Goal: Task Accomplishment & Management: Use online tool/utility

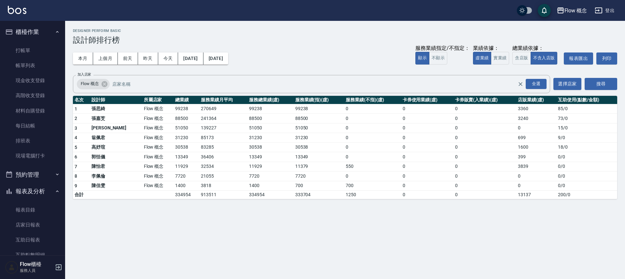
scroll to position [96, 0]
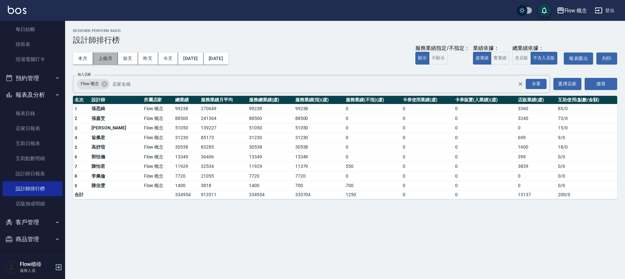
click at [108, 60] on button "上個月" at bounding box center [105, 58] width 25 height 12
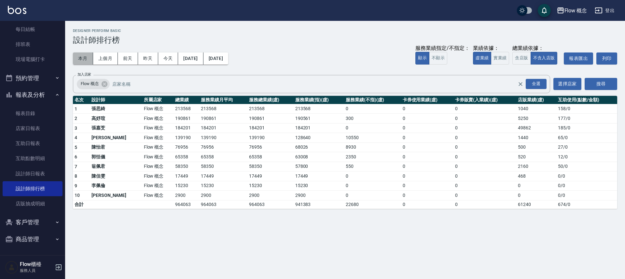
click at [86, 53] on button "本月" at bounding box center [83, 58] width 20 height 12
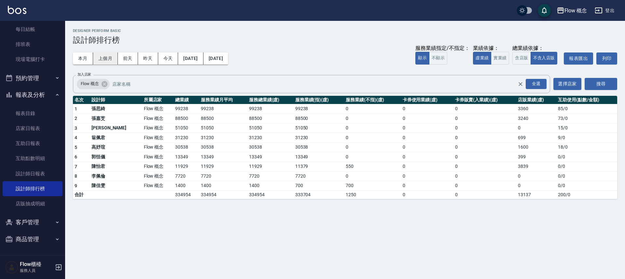
click at [108, 60] on button "上個月" at bounding box center [105, 58] width 25 height 12
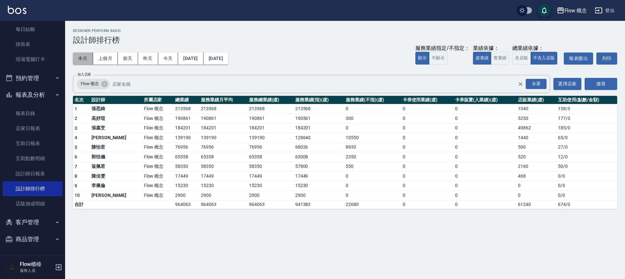
click at [79, 56] on button "本月" at bounding box center [83, 58] width 20 height 12
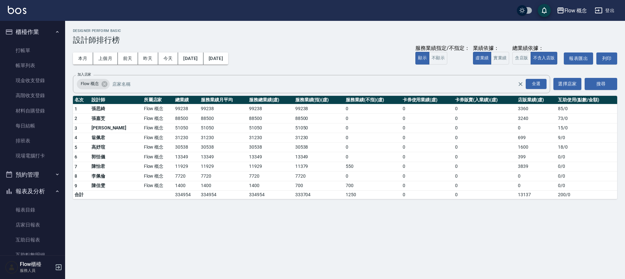
drag, startPoint x: 42, startPoint y: 50, endPoint x: 243, endPoint y: 0, distance: 206.4
click at [24, 46] on link "打帳單" at bounding box center [33, 50] width 60 height 15
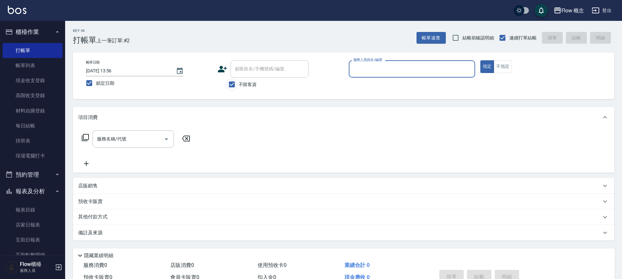
click at [230, 87] on input "不留客資" at bounding box center [232, 84] width 14 height 14
checkbox input "false"
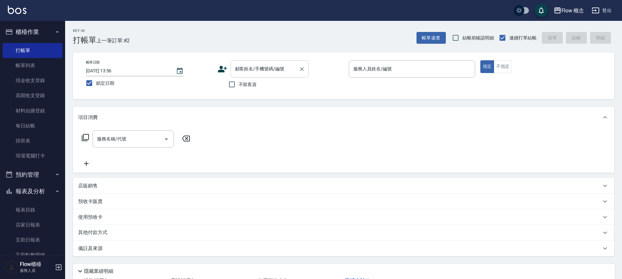
click at [240, 74] on input "顧客姓名/手機號碼/編號" at bounding box center [264, 68] width 63 height 11
paste input "剪染[PERSON_NAME] 0979131602"
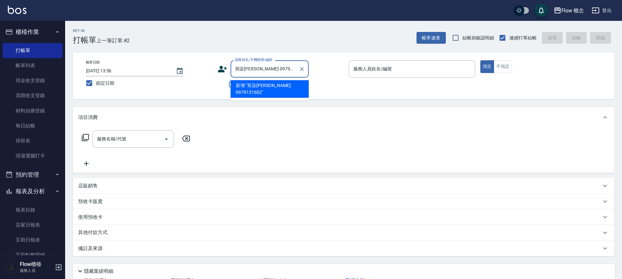
drag, startPoint x: 258, startPoint y: 70, endPoint x: 235, endPoint y: 68, distance: 23.5
click at [235, 68] on input "剪染[PERSON_NAME] 0979131602" at bounding box center [264, 68] width 63 height 11
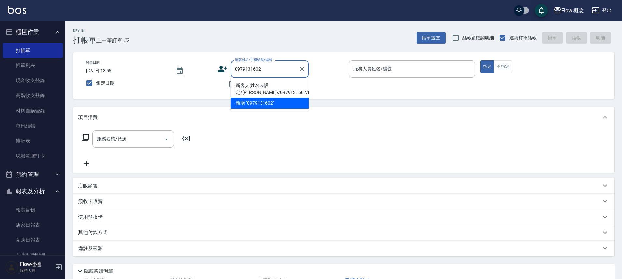
click at [269, 87] on li "新客人 姓名未設定/[PERSON_NAME]//0979131602/null" at bounding box center [269, 89] width 78 height 18
type input "新客人 姓名未設定/[PERSON_NAME]//0979131602/null"
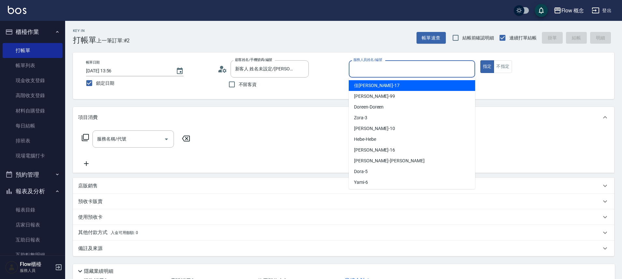
drag, startPoint x: 375, startPoint y: 74, endPoint x: 375, endPoint y: 78, distance: 3.9
click at [375, 74] on input "服務人員姓名/編號" at bounding box center [412, 68] width 120 height 11
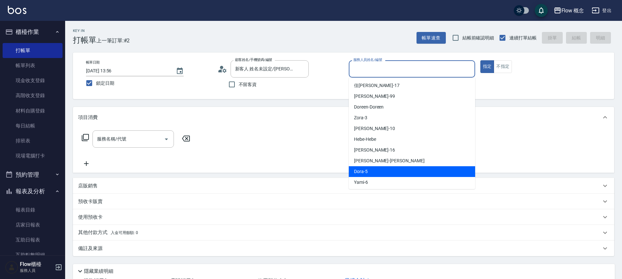
click at [358, 171] on span "Dora -5" at bounding box center [361, 171] width 14 height 7
type input "Dora-5"
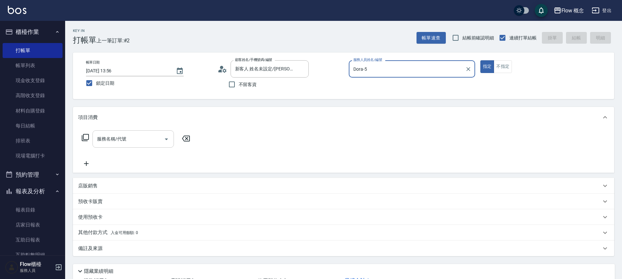
click at [123, 134] on div "服務名稱/代號" at bounding box center [132, 138] width 81 height 17
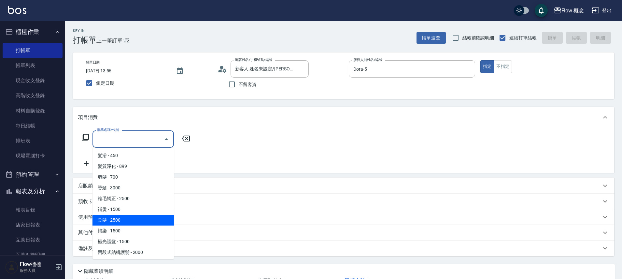
click at [110, 221] on span "染髮 - 2500" at bounding box center [132, 220] width 81 height 11
type input "染髮(401)"
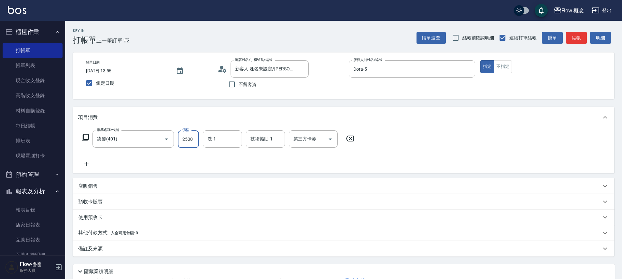
click at [184, 142] on input "2500" at bounding box center [188, 139] width 21 height 18
type input "1800"
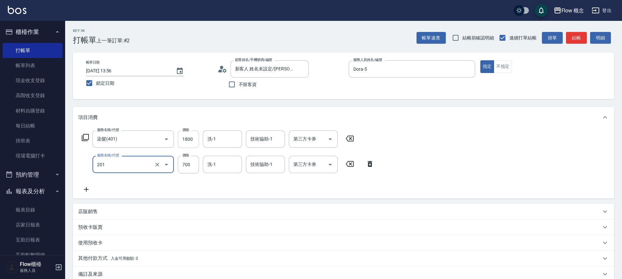
type input "剪髮(201)"
type input "400"
click at [301, 185] on div "服務名稱/代號 染髮(401) 服務名稱/代號 價格 1800 價格 洗-1 洗-1 技術協助-1 技術協助-1 第三方卡券 第三方卡券 服務名稱/代號 剪髮…" at bounding box center [228, 161] width 300 height 63
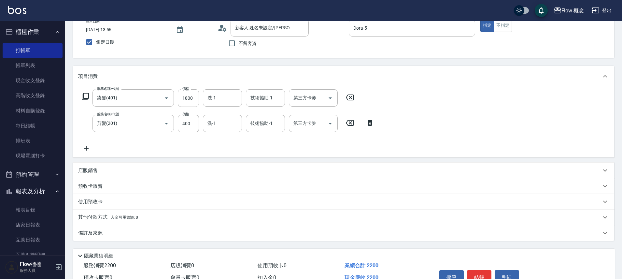
scroll to position [76, 0]
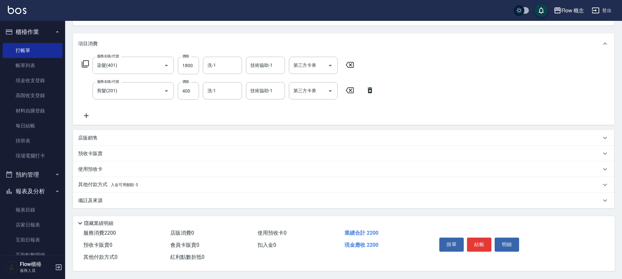
click at [122, 201] on div "備註及來源" at bounding box center [339, 200] width 523 height 7
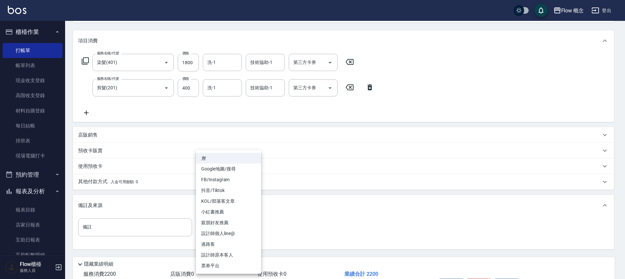
click at [229, 229] on body "Flow 概念 登出 櫃檯作業 打帳單 帳單列表 現金收支登錄 高階收支登錄 材料自購登錄 每日結帳 排班表 現場電腦打卡 預約管理 預約管理 單日預約紀錄 …" at bounding box center [312, 122] width 625 height 396
click at [237, 257] on li "設計師原本客人" at bounding box center [228, 254] width 65 height 11
type input "設計師原本客人"
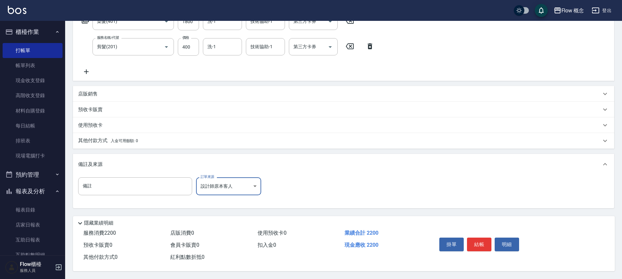
scroll to position [120, 0]
click at [475, 241] on button "結帳" at bounding box center [479, 244] width 24 height 14
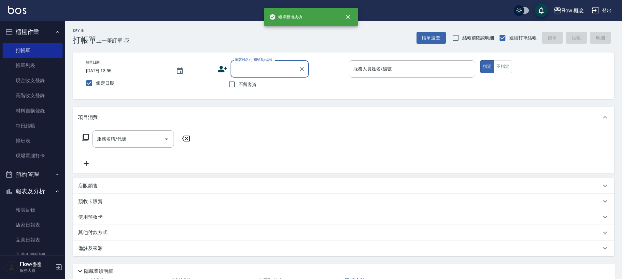
scroll to position [0, 0]
click at [252, 75] on div "顧客姓名/手機號碼/編號" at bounding box center [269, 68] width 78 height 17
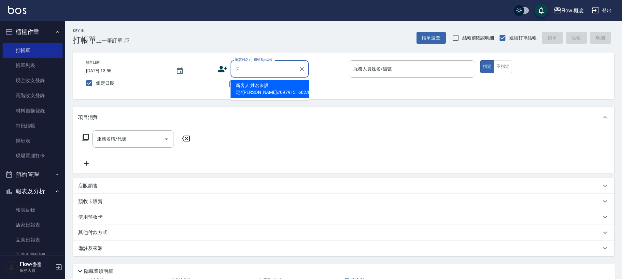
type input "ㄝ"
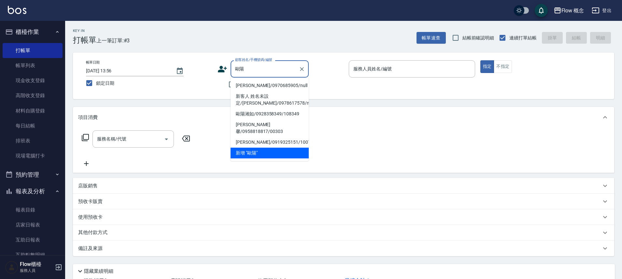
click at [250, 88] on li "[PERSON_NAME]/0970685905/null" at bounding box center [269, 85] width 78 height 11
type input "[PERSON_NAME]/0970685905/null"
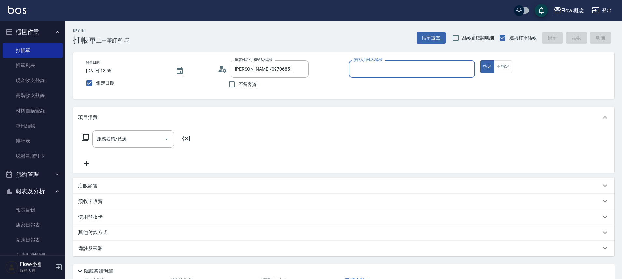
type input "Dora-5"
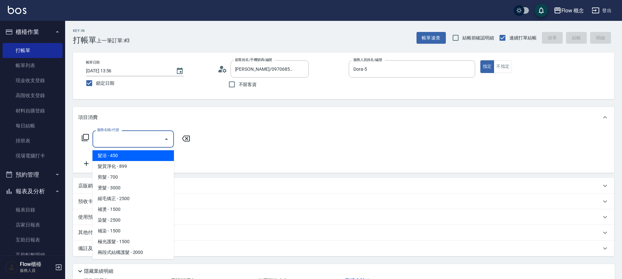
click at [130, 138] on input "服務名稱/代號" at bounding box center [128, 138] width 66 height 11
click at [125, 158] on span "髮浴 - 450" at bounding box center [132, 155] width 81 height 11
type input "髮浴 (101)"
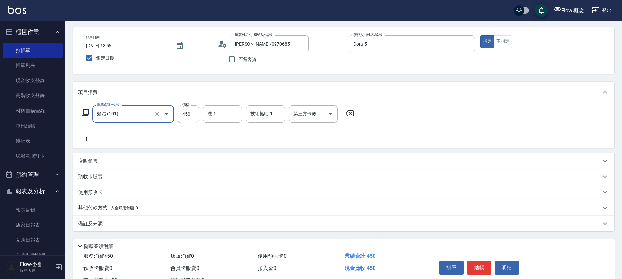
scroll to position [42, 0]
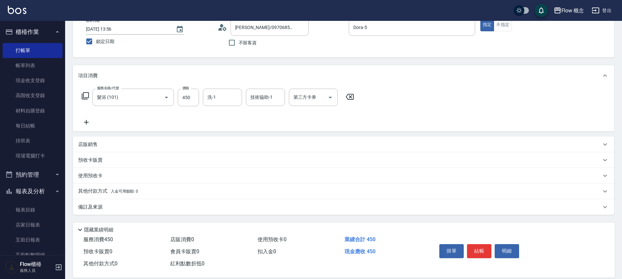
click at [130, 209] on div "備註及來源" at bounding box center [339, 206] width 523 height 7
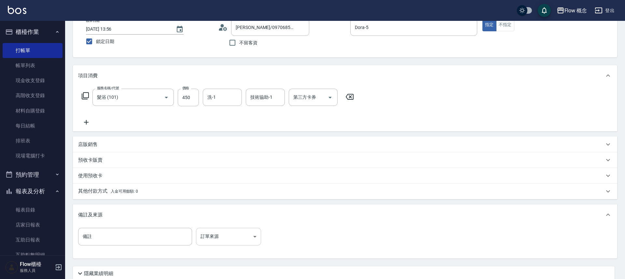
click at [231, 242] on body "Flow 概念 登出 櫃檯作業 打帳單 帳單列表 現金收支登錄 高階收支登錄 材料自購登錄 每日結帳 排班表 現場電腦打卡 預約管理 預約管理 單日預約紀錄 …" at bounding box center [312, 143] width 625 height 370
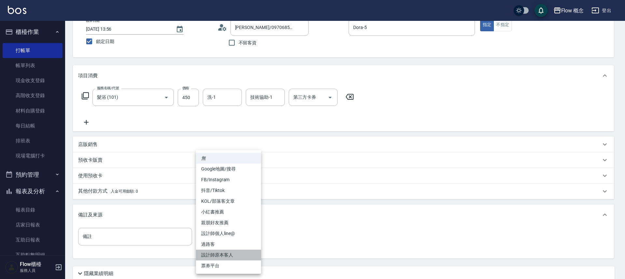
drag, startPoint x: 238, startPoint y: 254, endPoint x: 245, endPoint y: 254, distance: 7.5
click at [238, 255] on li "設計師原本客人" at bounding box center [228, 254] width 65 height 11
type input "設計師原本客人"
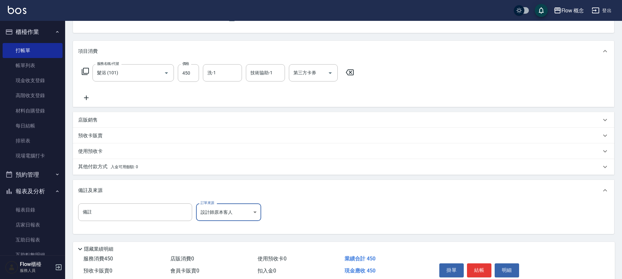
scroll to position [95, 0]
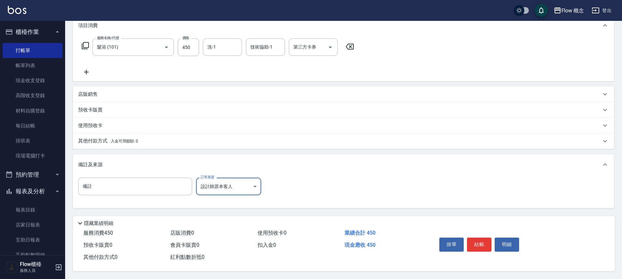
click at [486, 240] on button "結帳" at bounding box center [479, 244] width 24 height 14
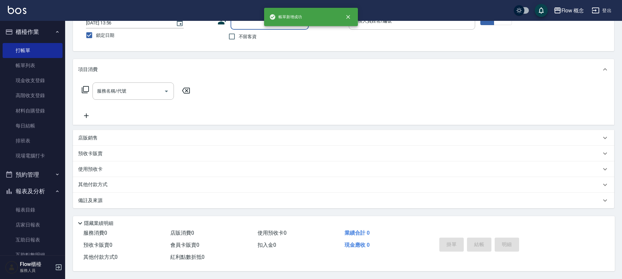
scroll to position [0, 0]
